Goal: Task Accomplishment & Management: Complete application form

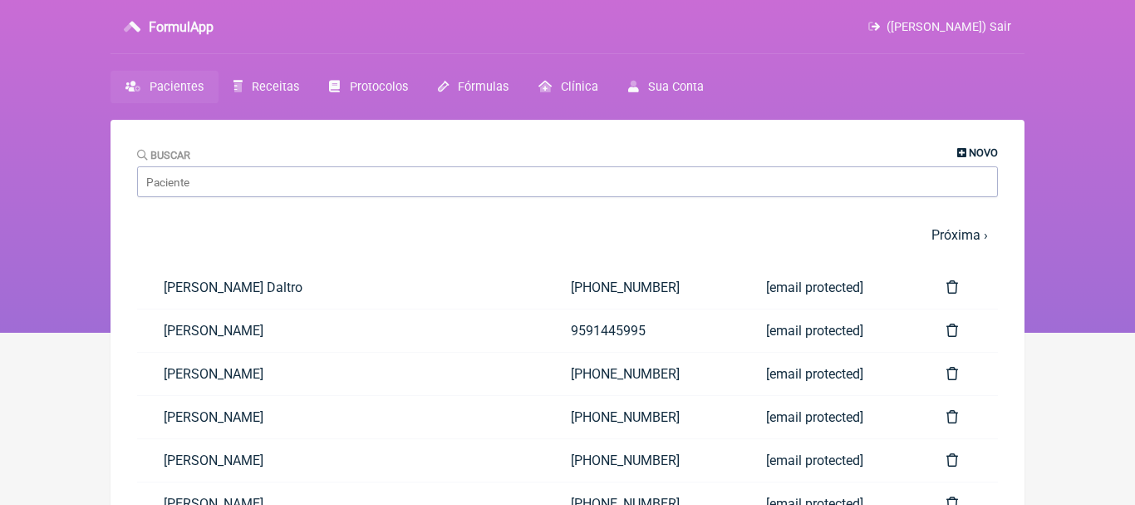
click at [971, 153] on span "Novo" at bounding box center [983, 152] width 29 height 12
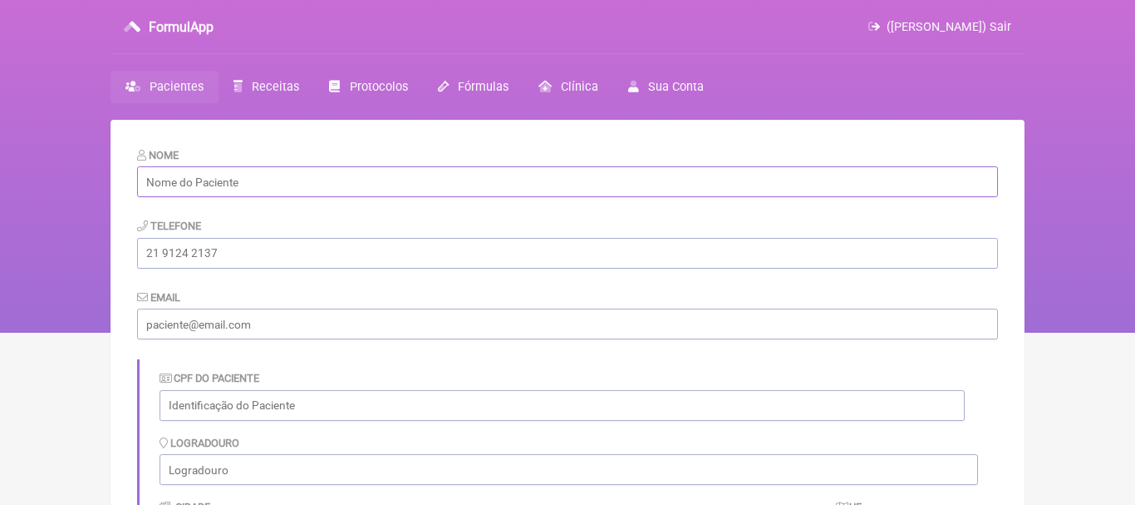
click at [701, 177] on input "text" at bounding box center [567, 181] width 861 height 31
paste input "Celia Fátima Ferreira Leguizamon"
type input "Celia Fátima Ferreira Leguizamon"
click at [287, 258] on input "tel" at bounding box center [567, 253] width 861 height 31
paste input "[PHONE_NUMBER]"
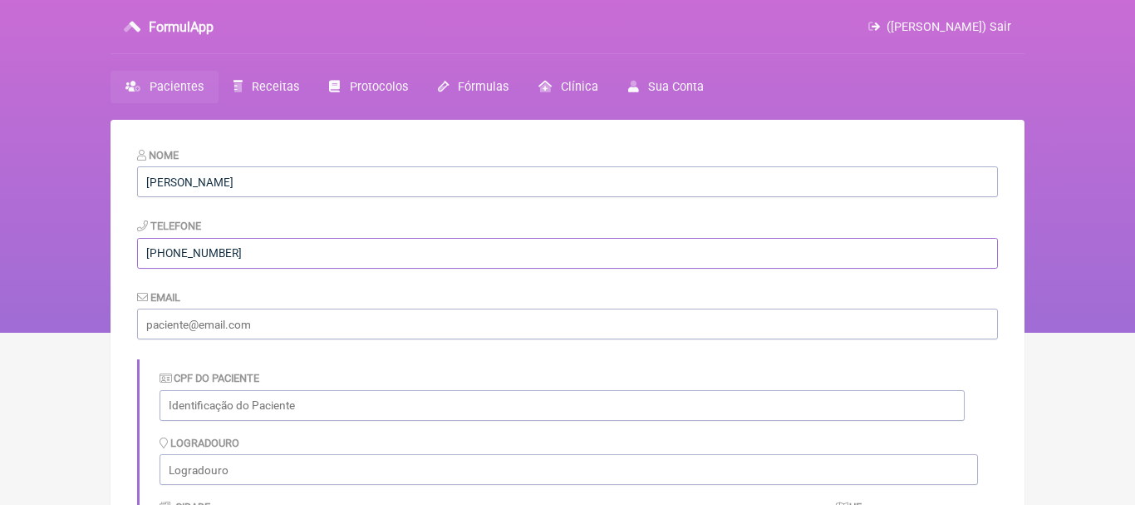
type input "[PHONE_NUMBER]"
click at [236, 312] on input "email" at bounding box center [567, 323] width 861 height 31
paste input "[EMAIL_ADDRESS][DOMAIN_NAME]"
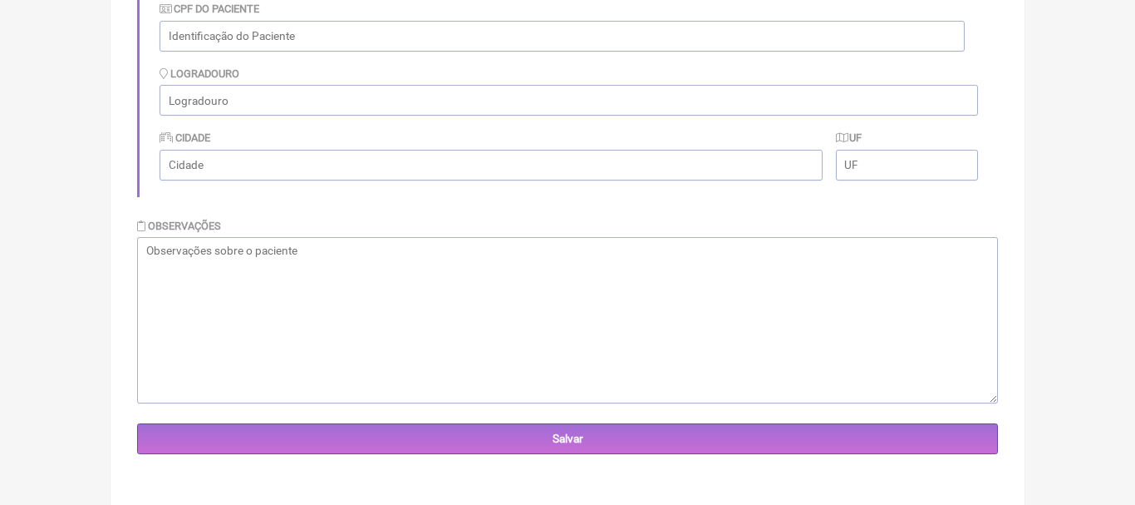
scroll to position [372, 0]
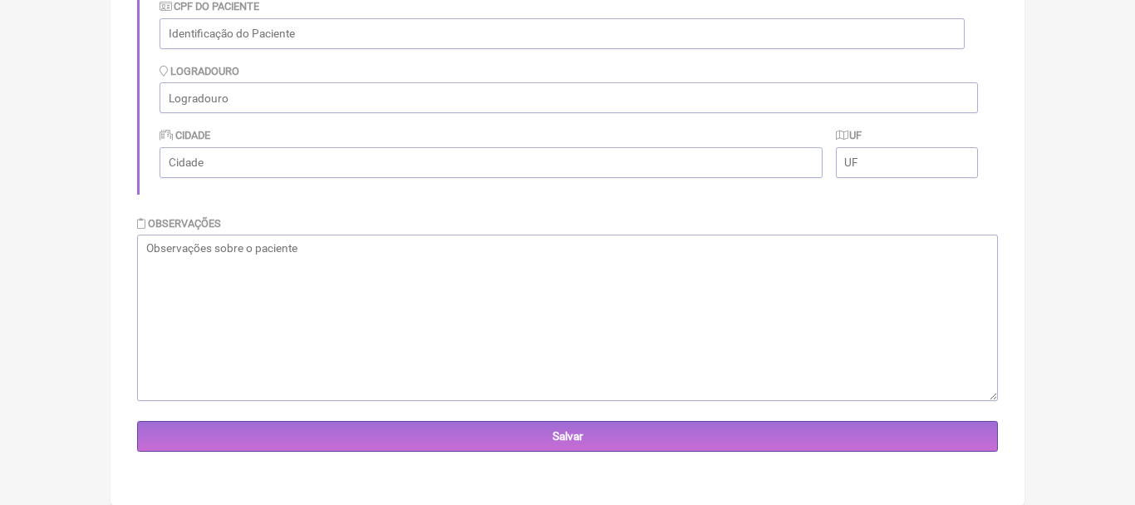
type input "[EMAIL_ADDRESS][DOMAIN_NAME]"
click at [634, 275] on textarea at bounding box center [567, 317] width 861 height 166
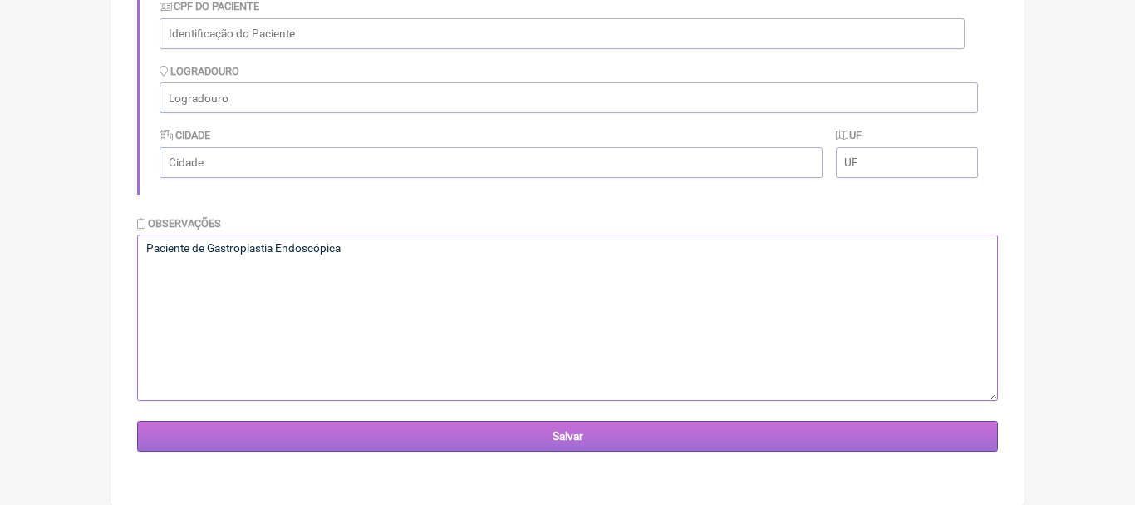
type textarea "Paciente de Gastroplastia Endoscópica"
click at [579, 441] on input "Salvar" at bounding box center [567, 436] width 861 height 31
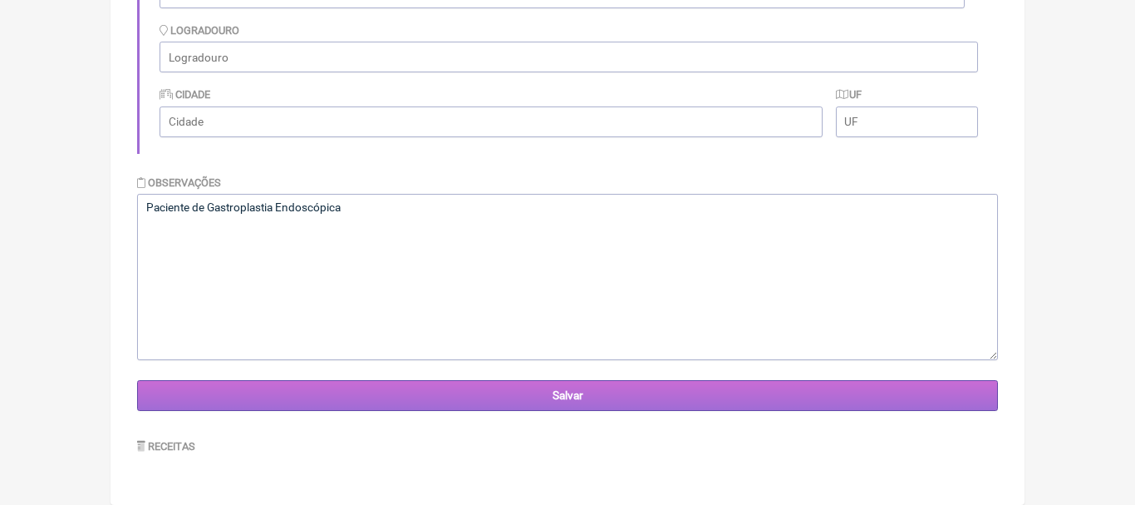
scroll to position [412, 0]
click at [603, 392] on input "Salvar" at bounding box center [567, 395] width 861 height 31
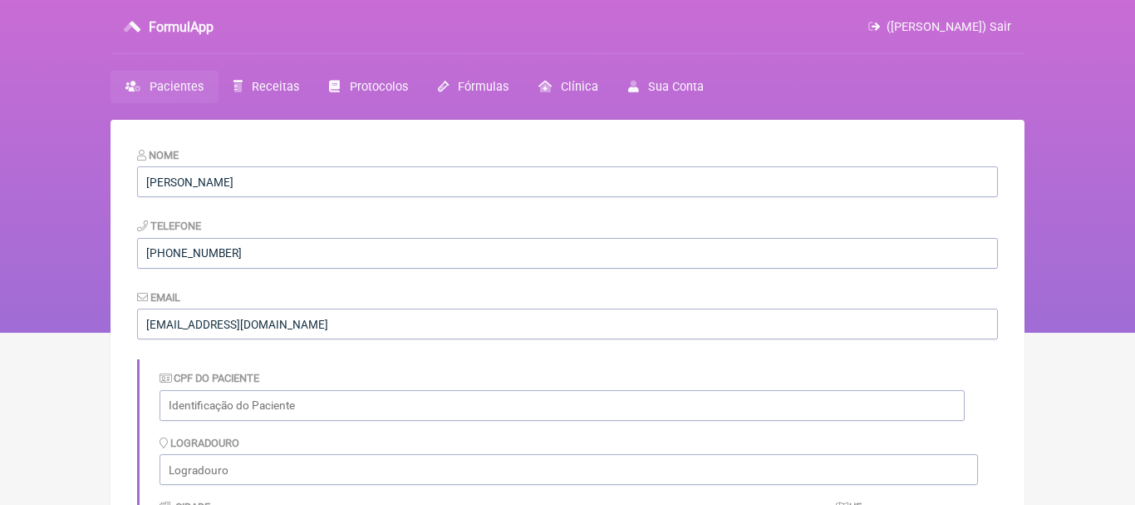
scroll to position [412, 0]
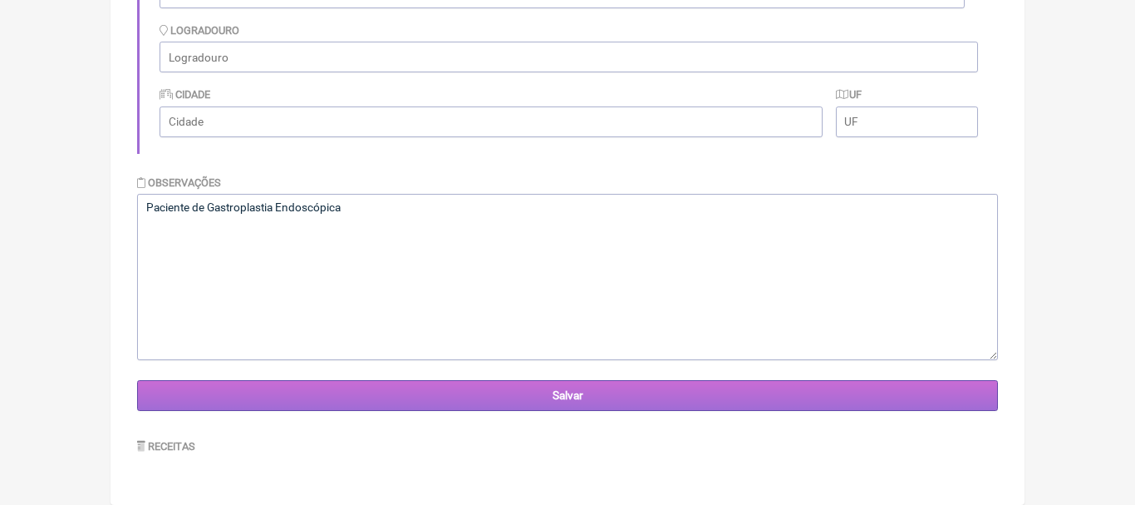
click at [580, 395] on input "Salvar" at bounding box center [567, 395] width 861 height 31
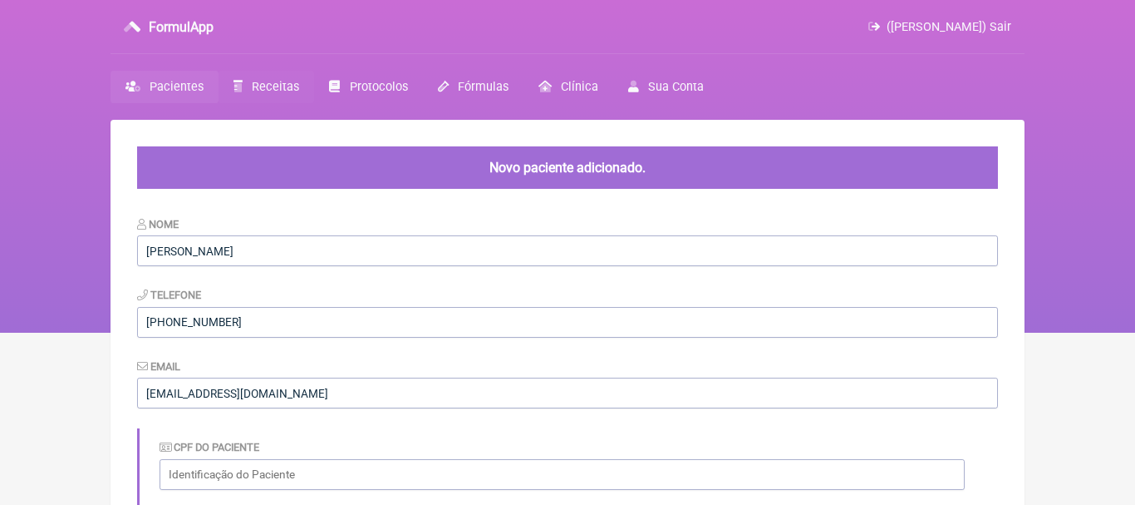
click at [270, 81] on span "Receitas" at bounding box center [275, 87] width 47 height 14
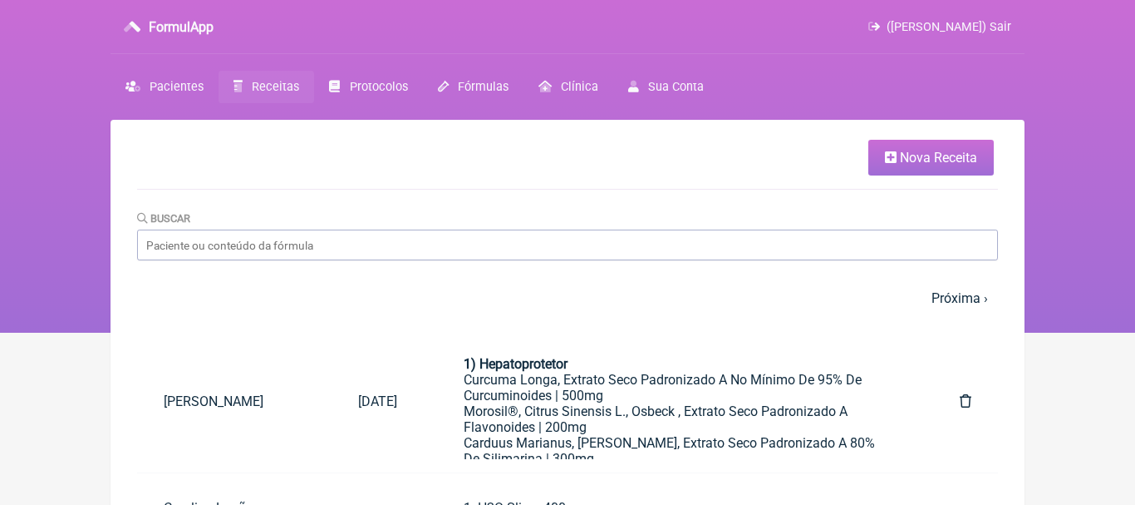
click at [925, 160] on span "Nova Receita" at bounding box center [938, 158] width 77 height 16
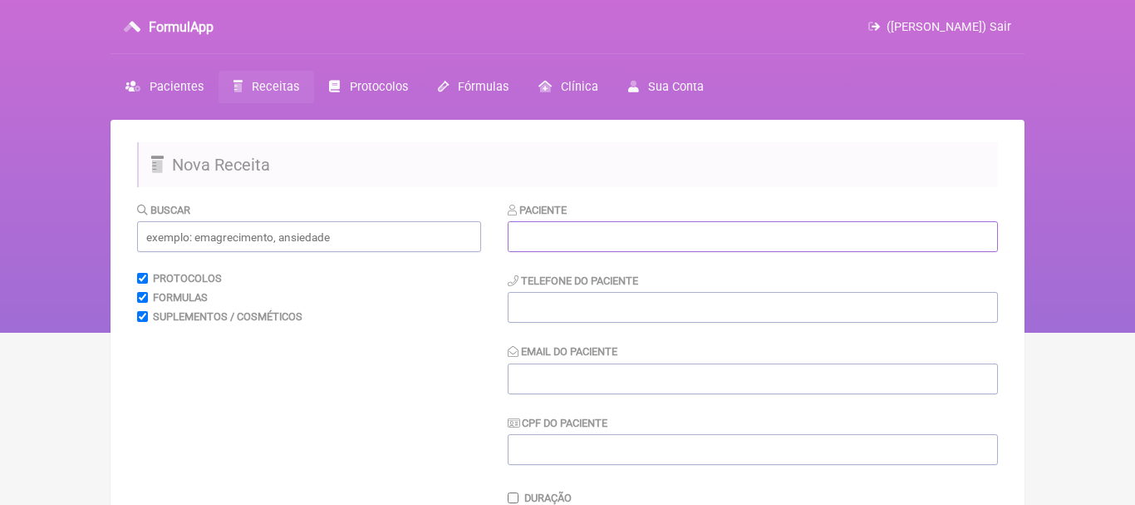
click at [598, 243] on input "text" at bounding box center [753, 236] width 490 height 31
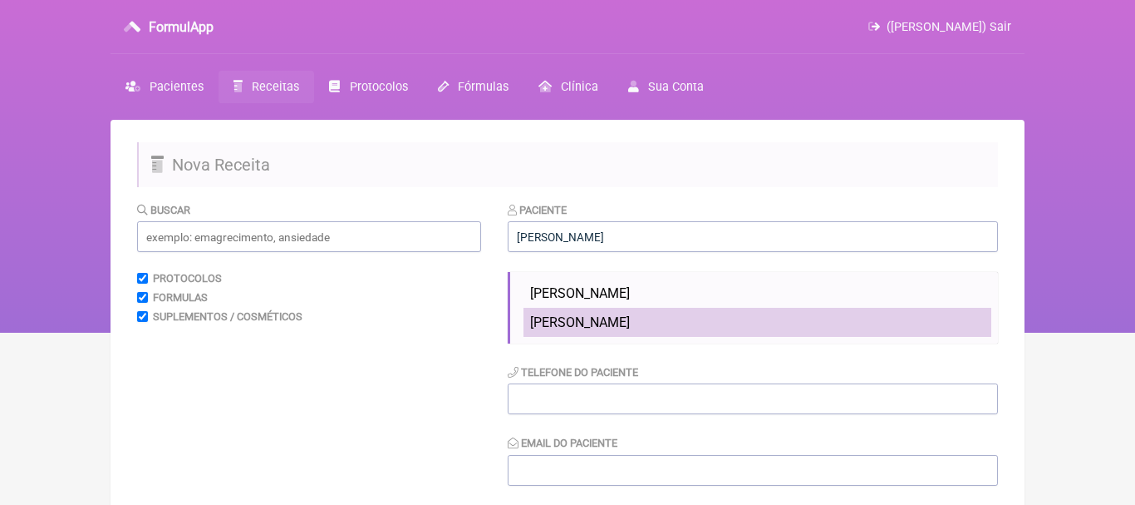
click at [593, 321] on span "[PERSON_NAME]" at bounding box center [580, 322] width 100 height 16
type input "[PERSON_NAME]"
type input "[PHONE_NUMBER]"
type input "[EMAIL_ADDRESS][DOMAIN_NAME]"
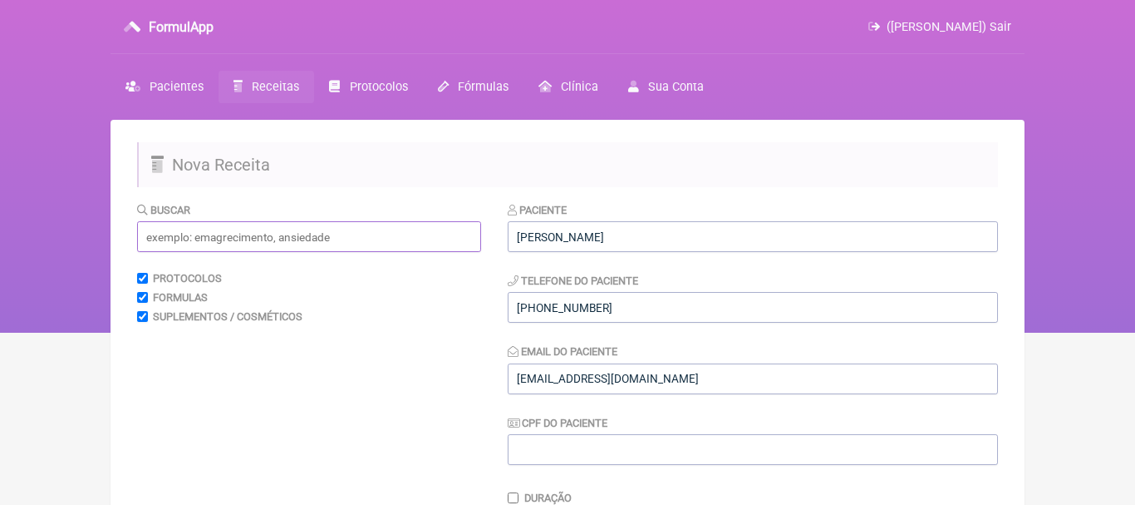
click at [443, 240] on input "text" at bounding box center [309, 236] width 344 height 31
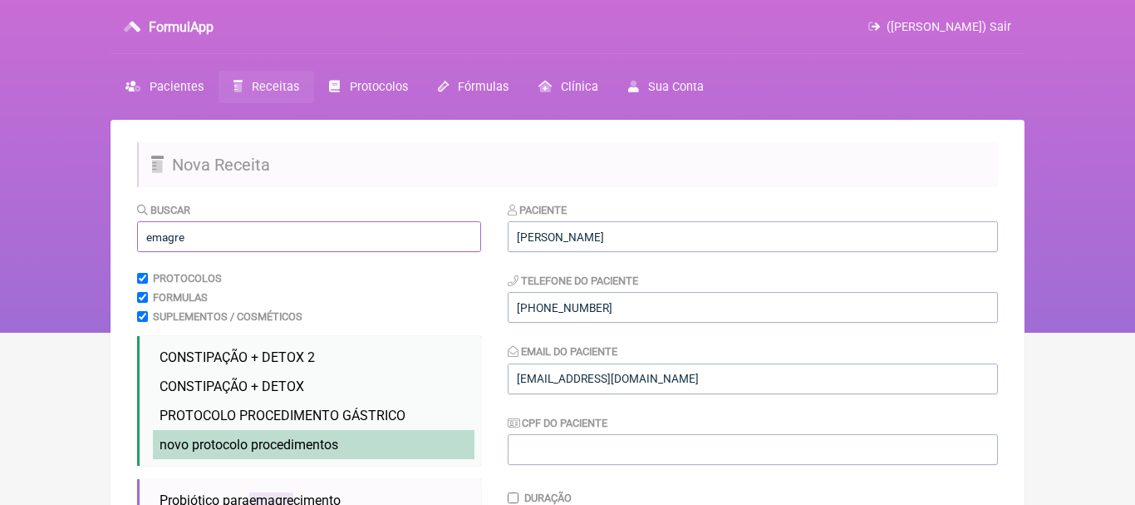
type input "emagre"
click at [278, 437] on span "novo protocolo procedimentos" at bounding box center [249, 444] width 179 height 16
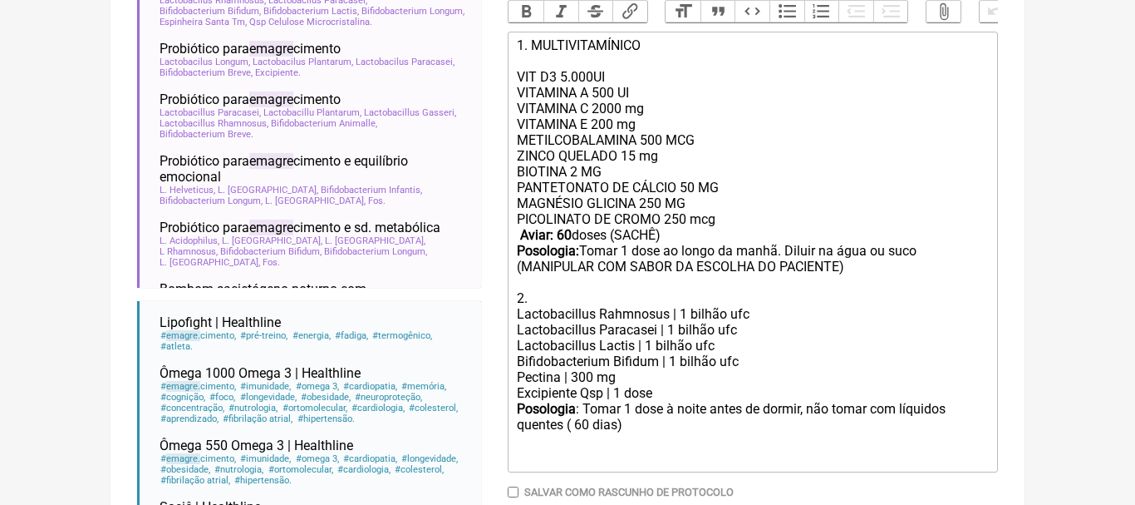
scroll to position [551, 0]
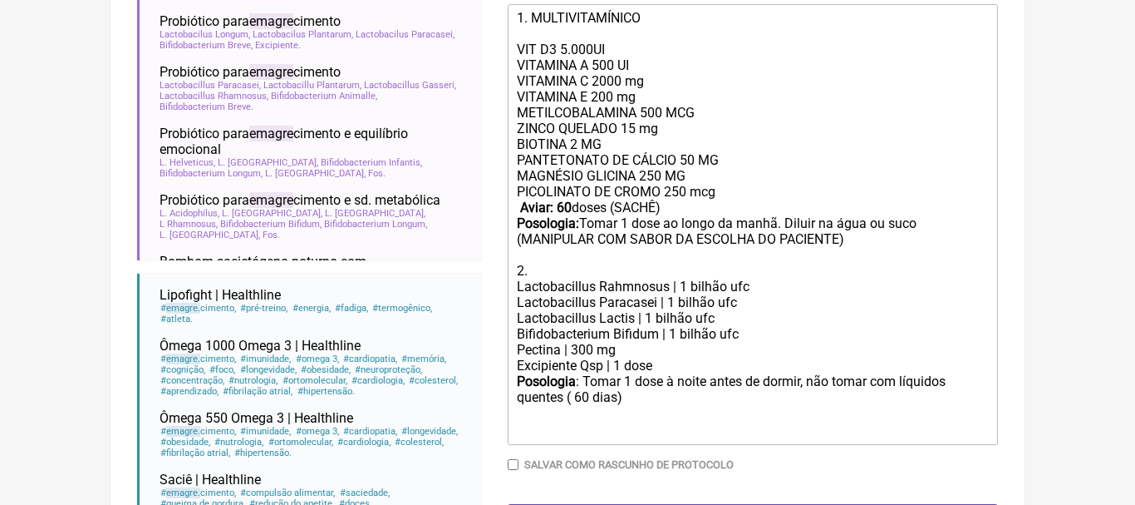
click at [785, 226] on div "PANTETONATO DE CÁLCIO 50 MG MAGNÉSIO GLICINA 250 MG PICOLINATO DE CROMO 250 mcg…" at bounding box center [753, 215] width 472 height 126
click at [817, 229] on div "PANTETONATO DE CÁLCIO 50 MG MAGNÉSIO GLICINA 250 MG PICOLINATO DE CROMO 250 mcg…" at bounding box center [753, 215] width 472 height 126
click at [564, 211] on strong "Aviar: 60" at bounding box center [546, 207] width 52 height 16
click at [583, 398] on div "Posologia : Tomar 1 dose à noite antes de dormir, não tomar com líquidos quente…" at bounding box center [753, 405] width 472 height 65
type trix-editor "<div>1. MULTIVITAMÍNICO<br><br>VIT D3 5.000UI<br>VITAMINA A 500 UI<br>&nbsp;VIT…"
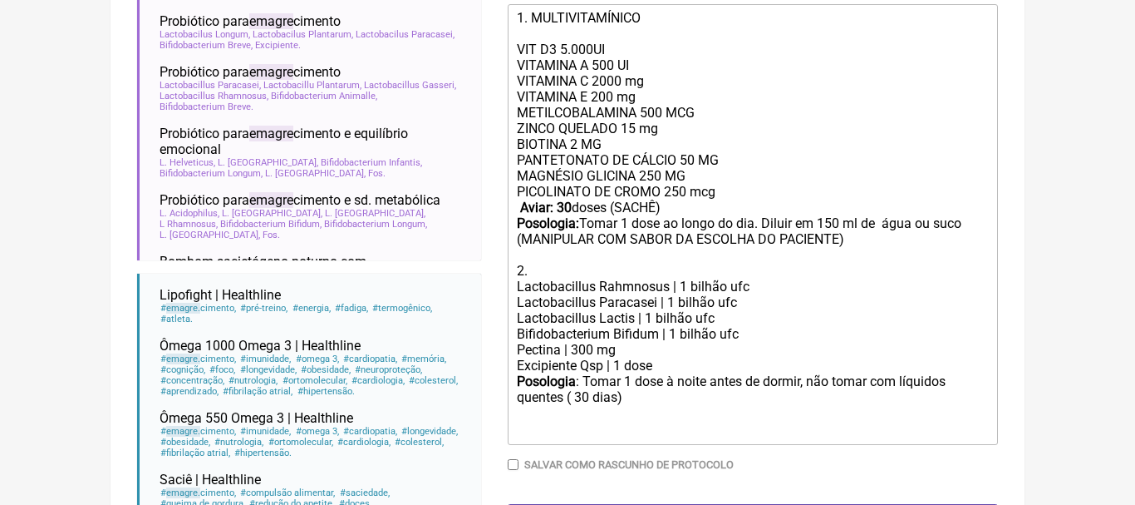
scroll to position [658, 0]
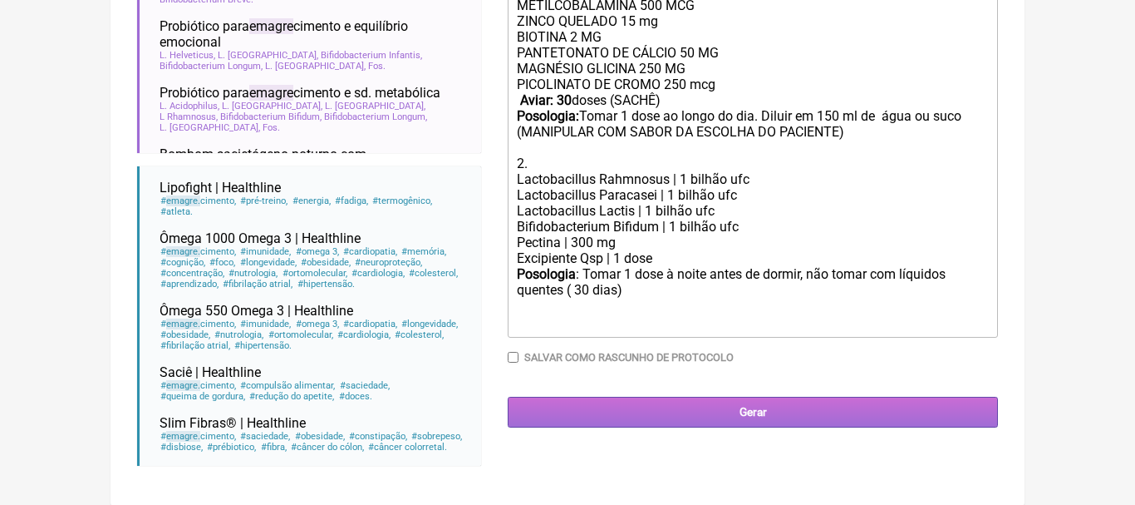
click at [747, 413] on input "Gerar" at bounding box center [753, 411] width 490 height 31
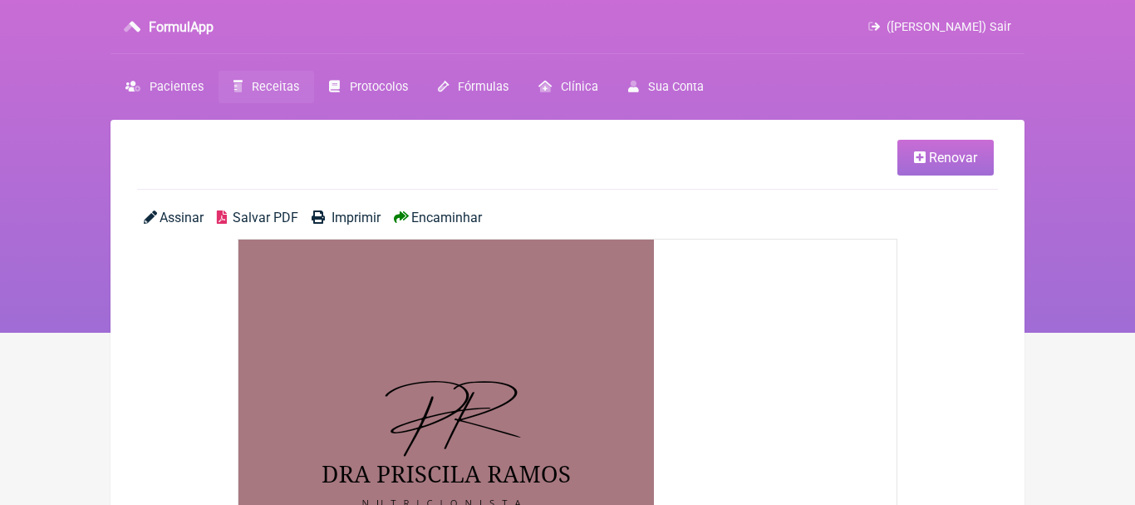
click at [475, 222] on span "Encaminhar" at bounding box center [446, 217] width 71 height 16
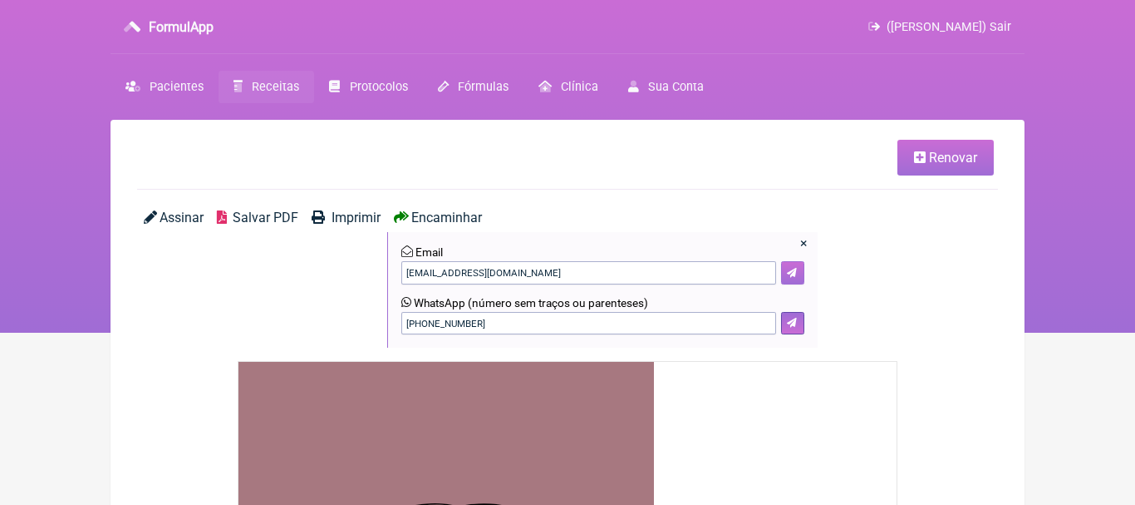
click at [800, 270] on button at bounding box center [792, 272] width 23 height 23
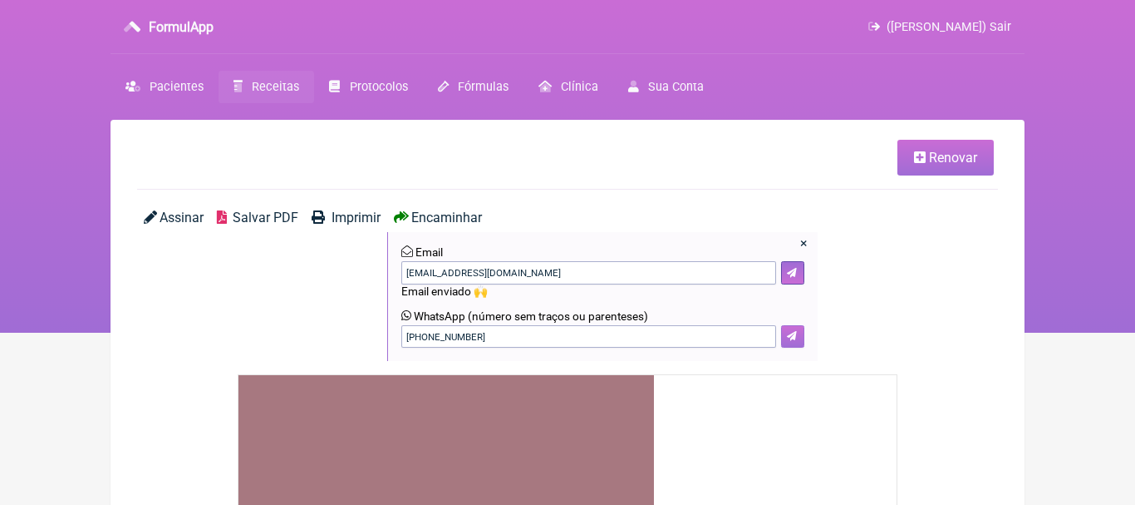
click at [793, 333] on icon at bounding box center [792, 336] width 10 height 10
